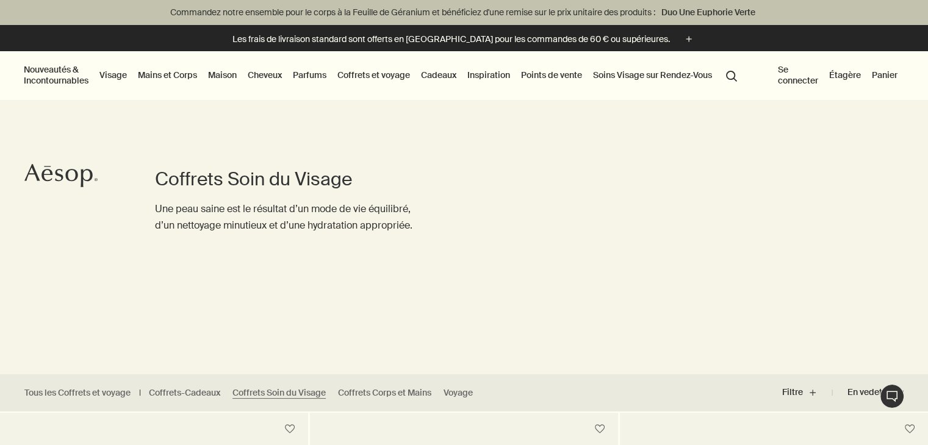
click at [125, 78] on link "Visage" at bounding box center [113, 75] width 32 height 16
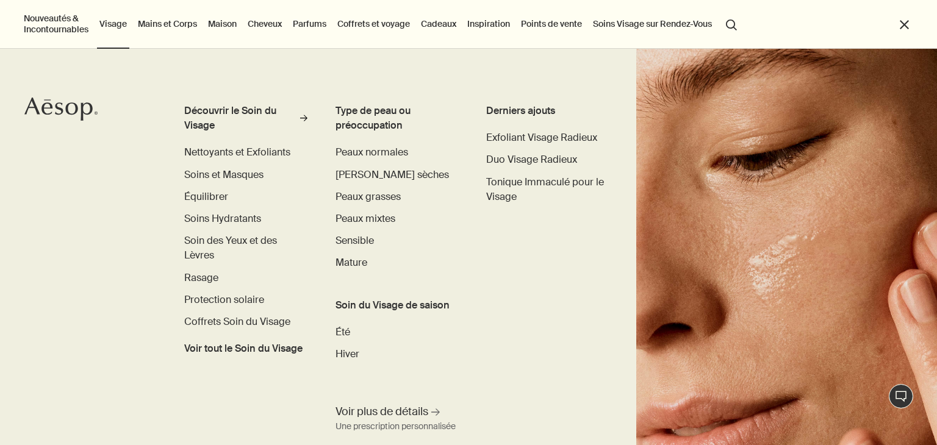
click at [266, 20] on link "Cheveux" at bounding box center [264, 24] width 39 height 16
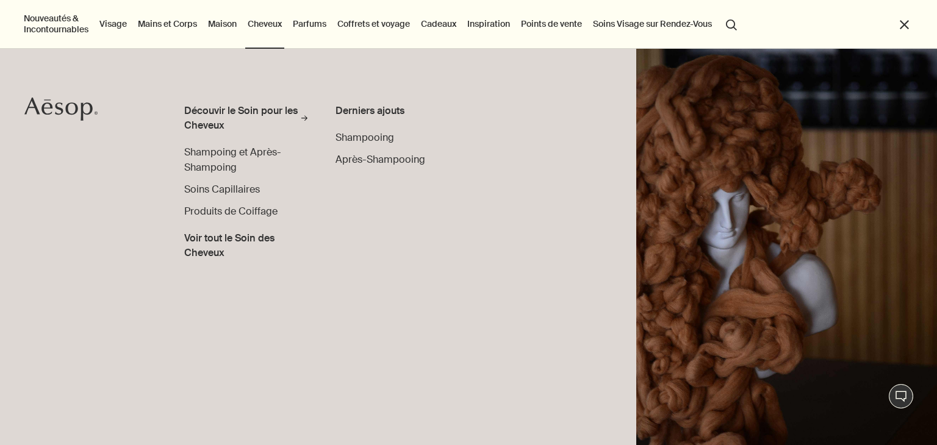
click at [315, 22] on link "Parfums" at bounding box center [309, 24] width 38 height 16
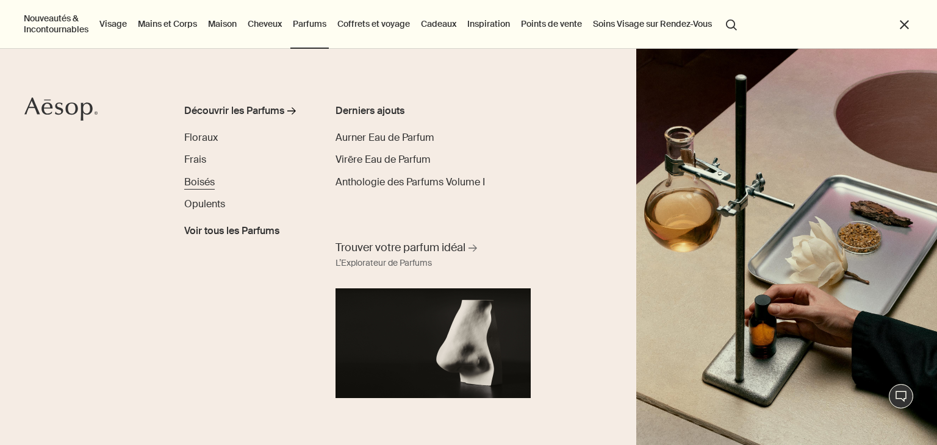
click at [201, 177] on span "Boisés" at bounding box center [199, 182] width 30 height 13
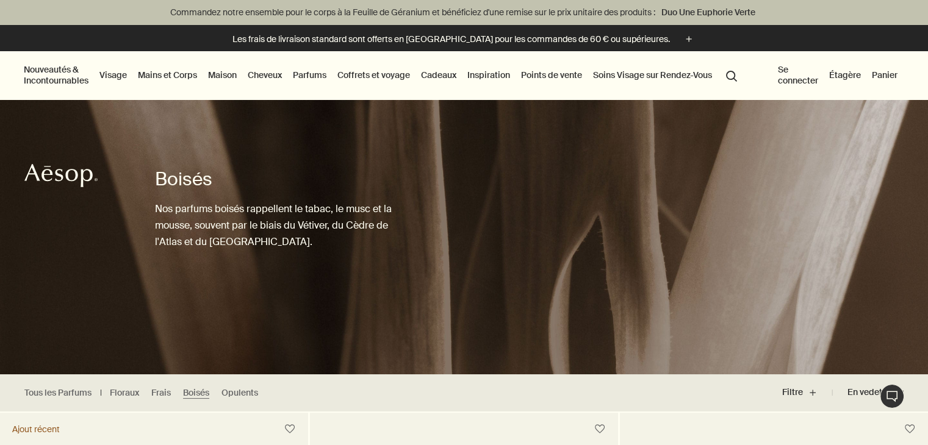
click at [319, 75] on link "Parfums" at bounding box center [309, 75] width 38 height 16
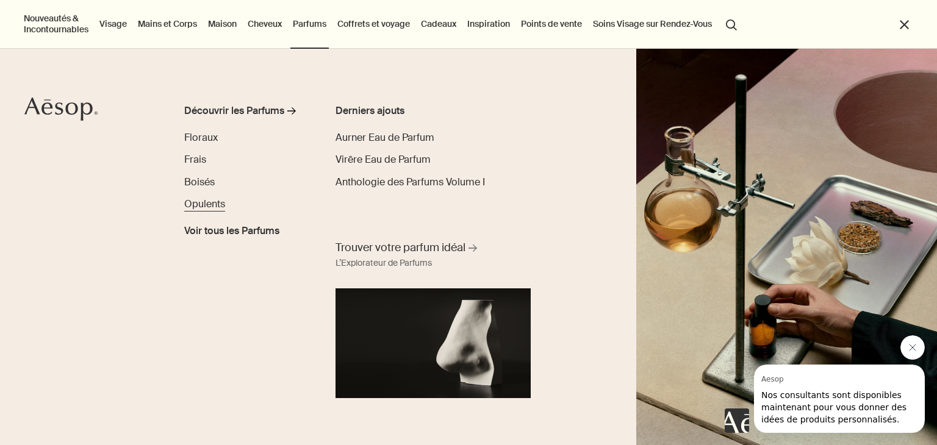
click at [214, 209] on span "Opulents" at bounding box center [204, 204] width 41 height 13
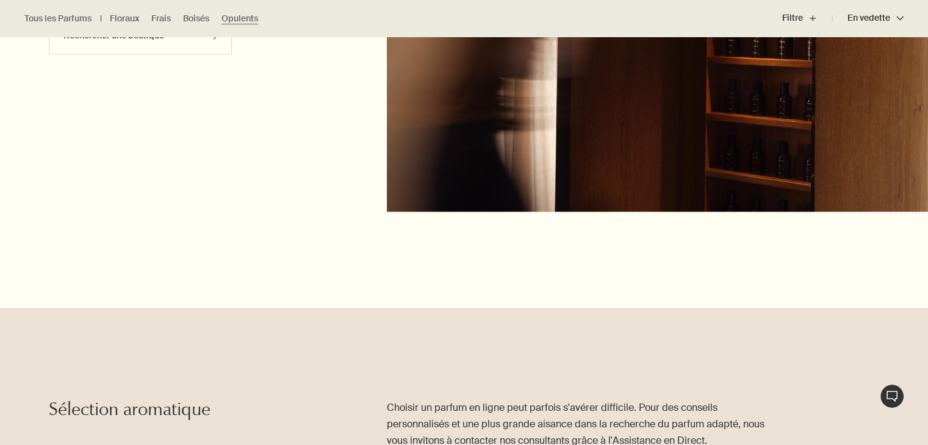
scroll to position [1810, 0]
